Goal: Transaction & Acquisition: Download file/media

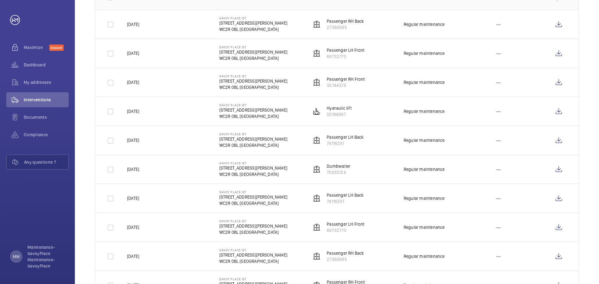
scroll to position [156, 0]
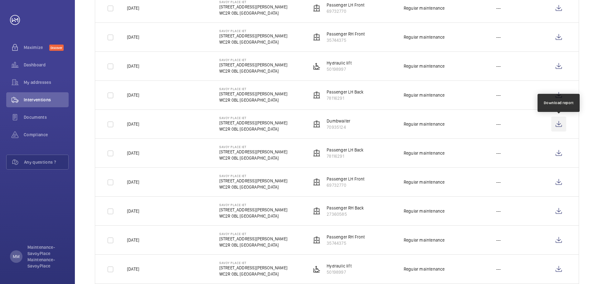
click at [557, 123] on wm-front-icon-button at bounding box center [558, 124] width 15 height 15
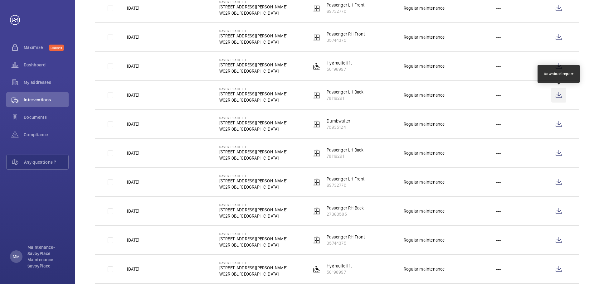
click at [557, 96] on wm-front-icon-button at bounding box center [558, 95] width 15 height 15
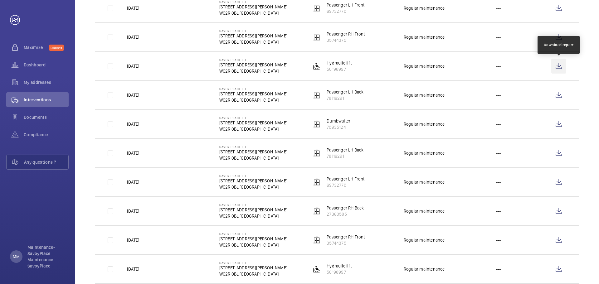
click at [557, 62] on wm-front-icon-button at bounding box center [558, 66] width 15 height 15
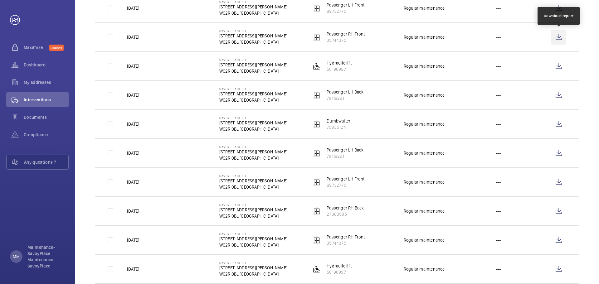
click at [558, 37] on wm-front-icon-button at bounding box center [558, 37] width 15 height 15
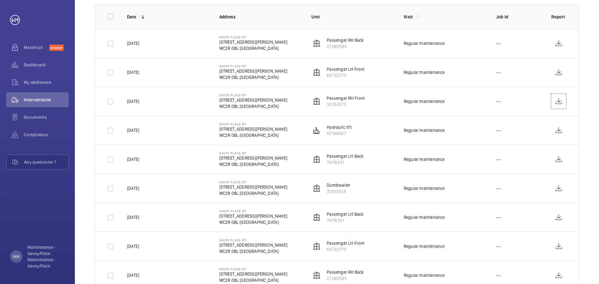
scroll to position [62, 0]
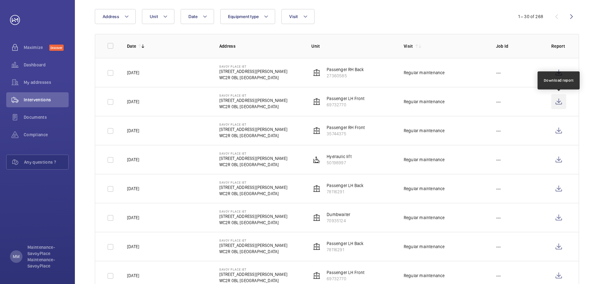
click at [562, 99] on wm-front-icon-button at bounding box center [558, 101] width 15 height 15
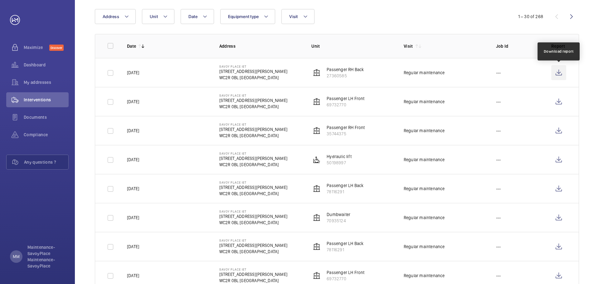
click at [558, 69] on wm-front-icon-button at bounding box center [558, 72] width 15 height 15
